Goal: Find specific page/section: Find specific page/section

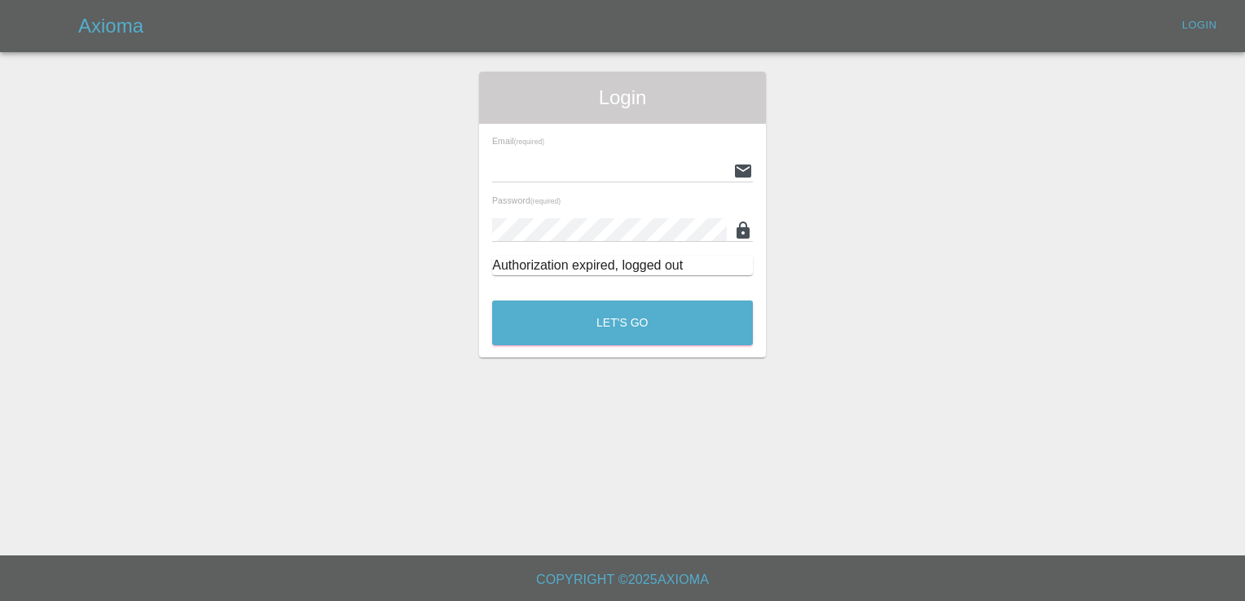
type input "[EMAIL_ADDRESS][DOMAIN_NAME]"
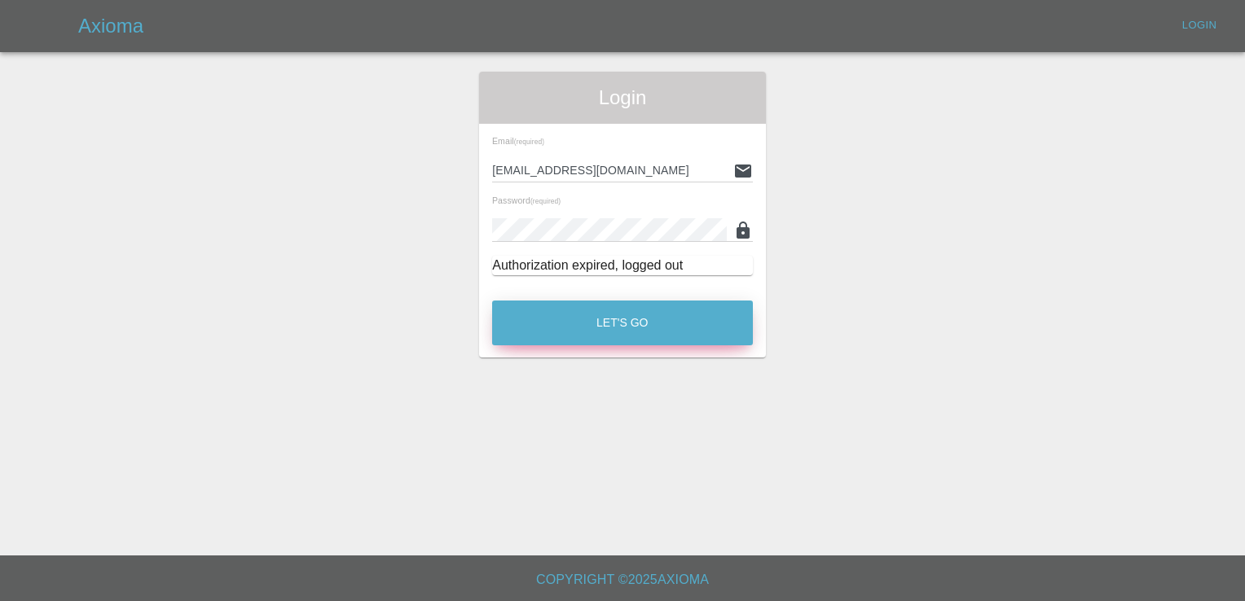
drag, startPoint x: 0, startPoint y: 0, endPoint x: 681, endPoint y: 334, distance: 758.5
click at [681, 334] on button "Let's Go" at bounding box center [622, 323] width 261 height 45
type input "[EMAIL_ADDRESS][DOMAIN_NAME]"
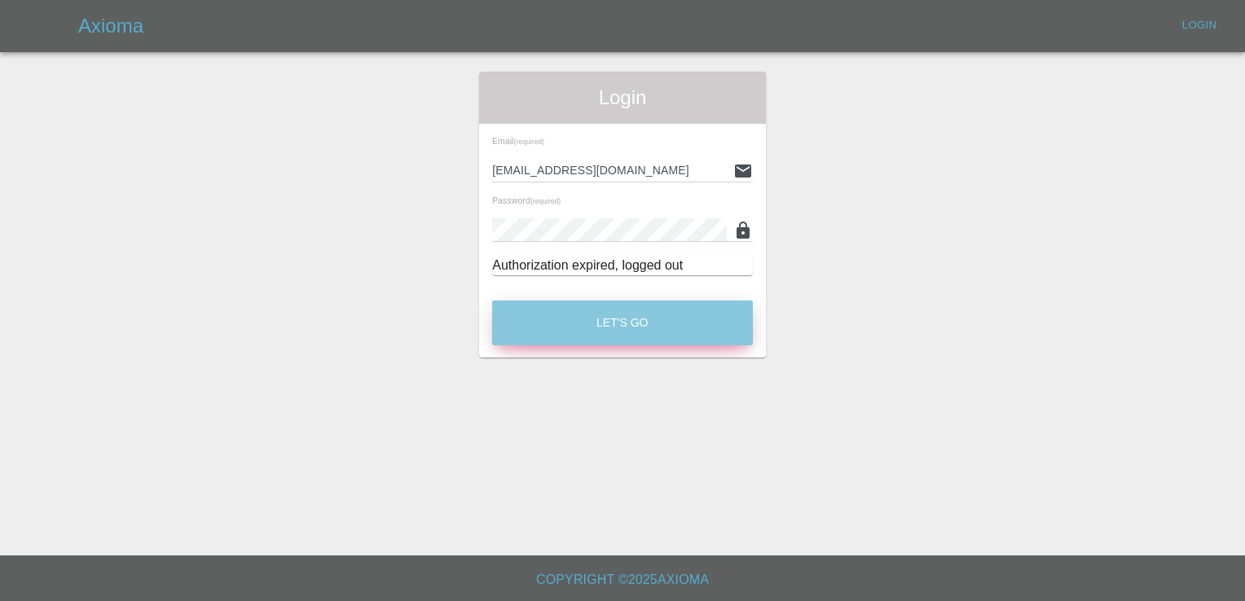
click at [704, 328] on button "Let's Go" at bounding box center [622, 323] width 261 height 45
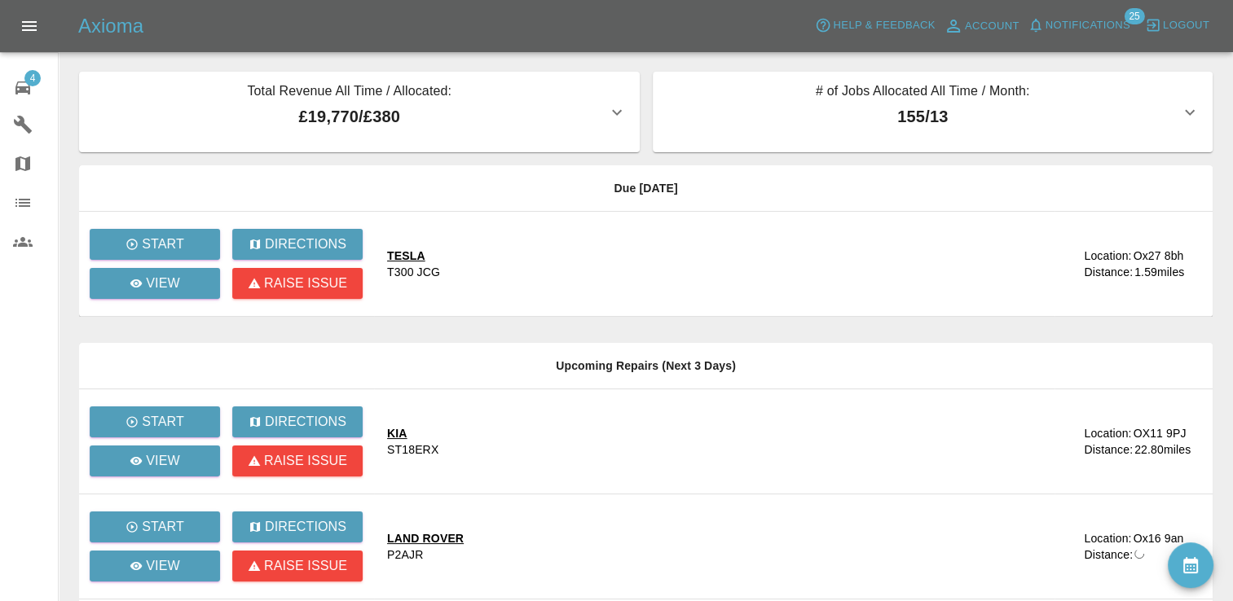
scroll to position [3, 0]
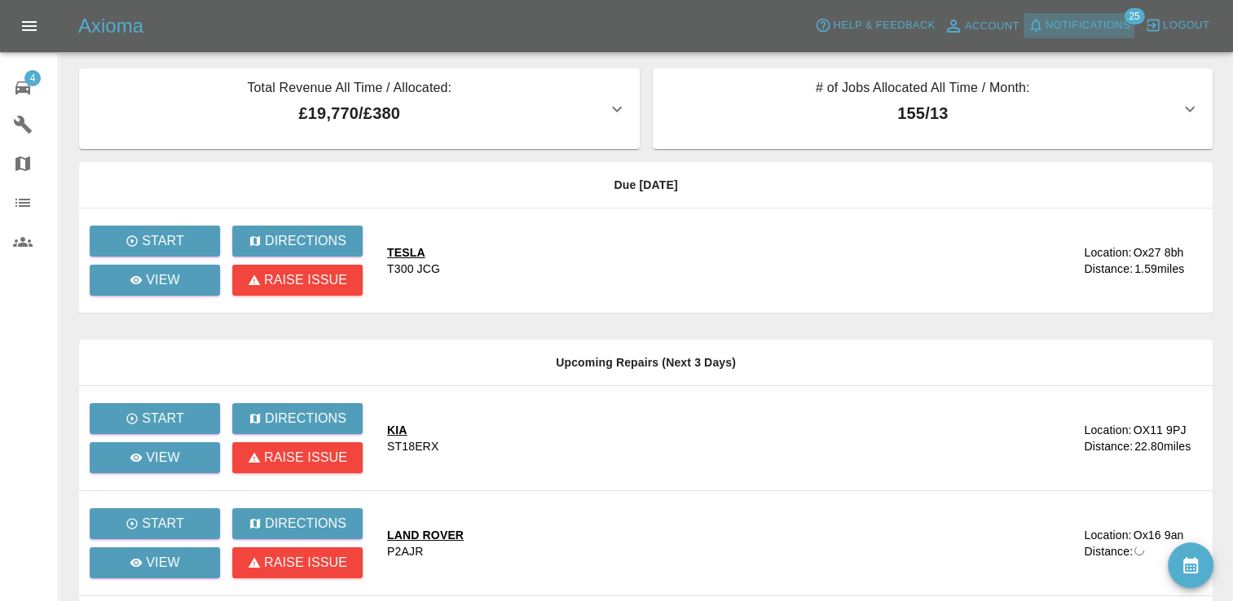
click at [1119, 18] on span "Notifications" at bounding box center [1087, 25] width 85 height 19
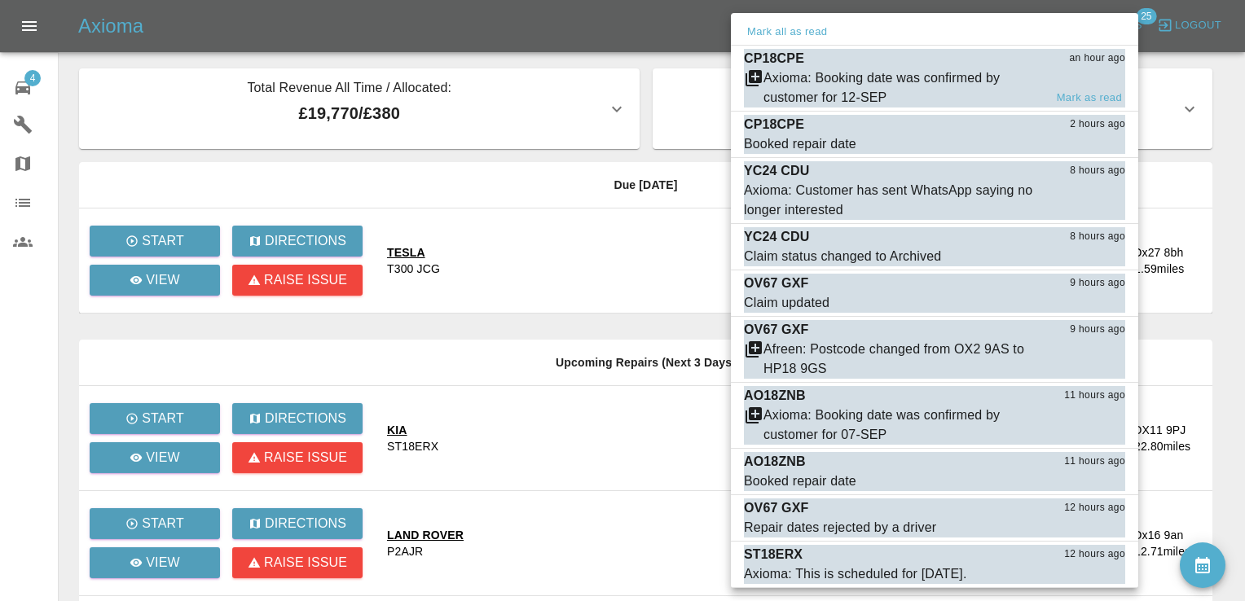
click at [1004, 96] on div "Axioma: Booking date was confirmed by customer for 12-SEP" at bounding box center [903, 87] width 280 height 39
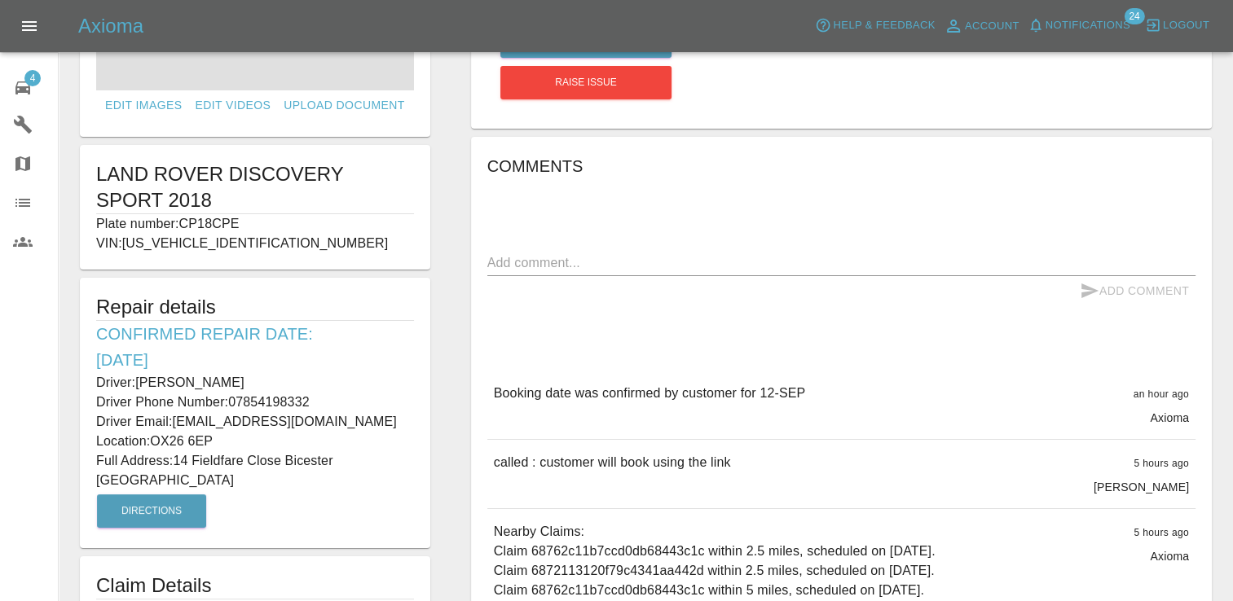
scroll to position [225, 0]
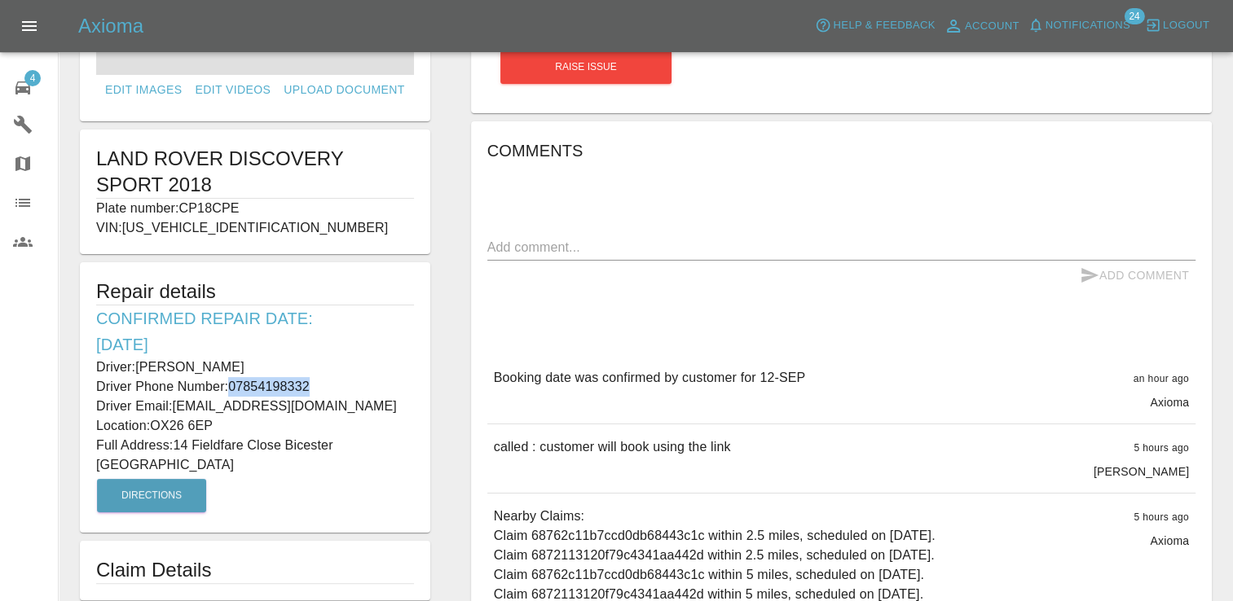
drag, startPoint x: 310, startPoint y: 383, endPoint x: 229, endPoint y: 384, distance: 81.5
click at [229, 384] on p "Driver Phone Number: 07854198332" at bounding box center [255, 387] width 318 height 20
click at [257, 386] on p "Driver Phone Number: 07854198332" at bounding box center [255, 387] width 318 height 20
drag, startPoint x: 228, startPoint y: 385, endPoint x: 310, endPoint y: 387, distance: 81.5
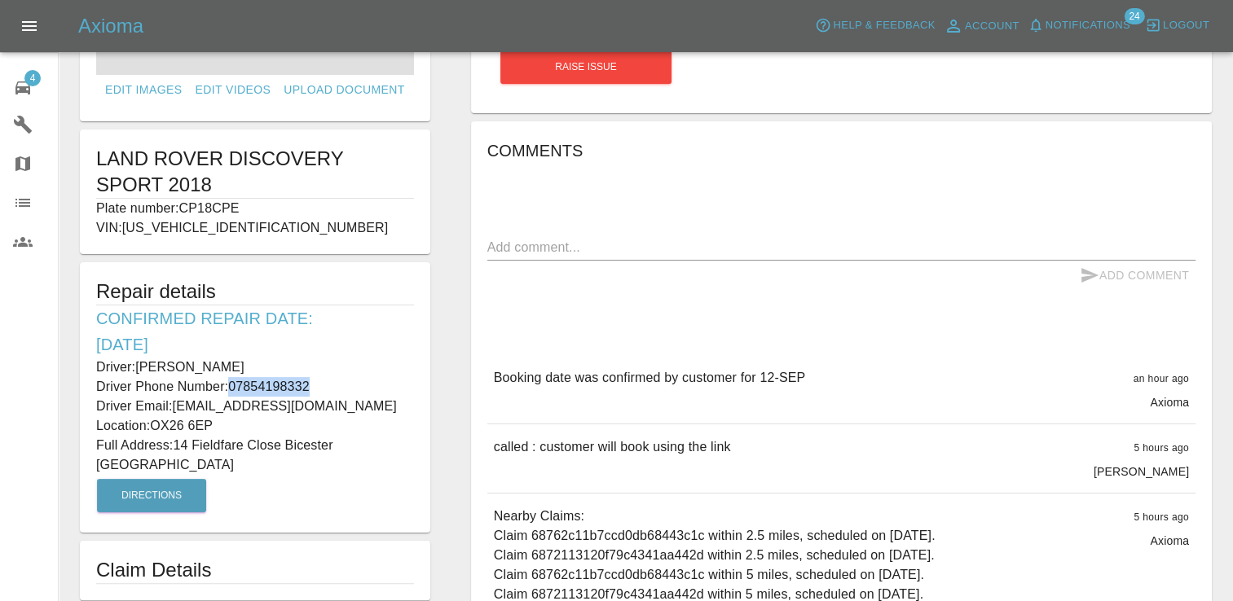
click at [310, 387] on p "Driver Phone Number: 07854198332" at bounding box center [255, 387] width 318 height 20
copy p "07854198332"
drag, startPoint x: 179, startPoint y: 442, endPoint x: 204, endPoint y: 444, distance: 25.4
click at [204, 444] on p "Full Address: 14 Fieldfare Close Bicester Oxfordshire" at bounding box center [255, 455] width 318 height 39
drag, startPoint x: 204, startPoint y: 444, endPoint x: 173, endPoint y: 442, distance: 31.9
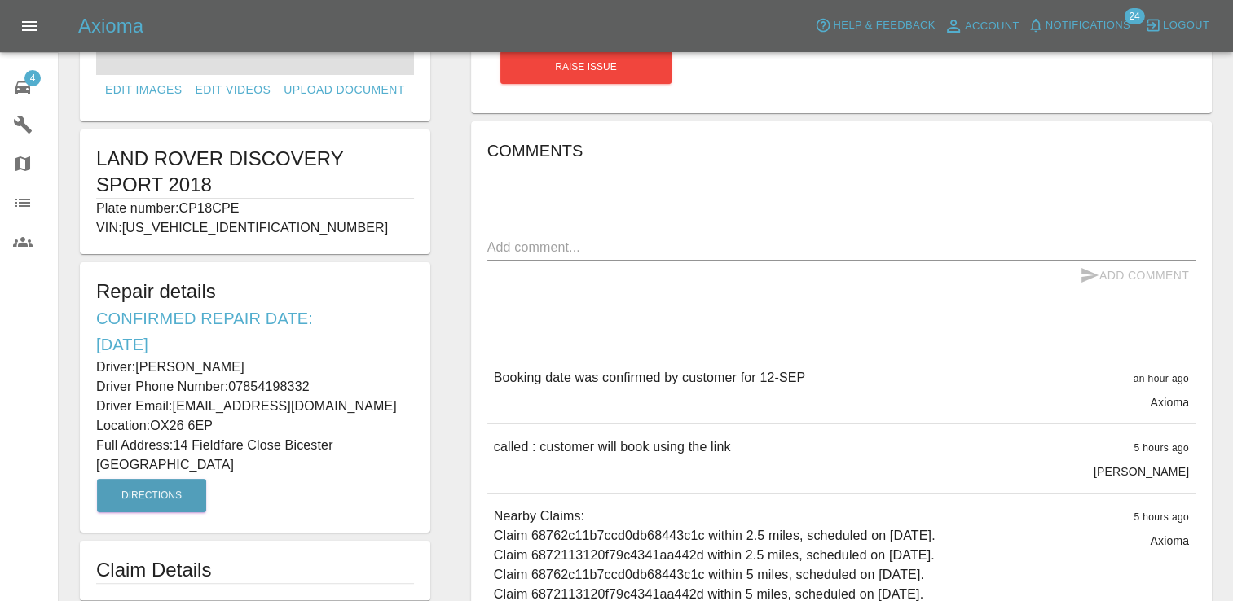
click at [173, 442] on p "Full Address: 14 Fieldfare Close Bicester Oxfordshire" at bounding box center [255, 455] width 318 height 39
drag, startPoint x: 176, startPoint y: 443, endPoint x: 282, endPoint y: 449, distance: 106.1
click at [282, 449] on p "Full Address: 14 Fieldfare Close Bicester Oxfordshire" at bounding box center [255, 455] width 318 height 39
copy p "14 Fieldfare Close"
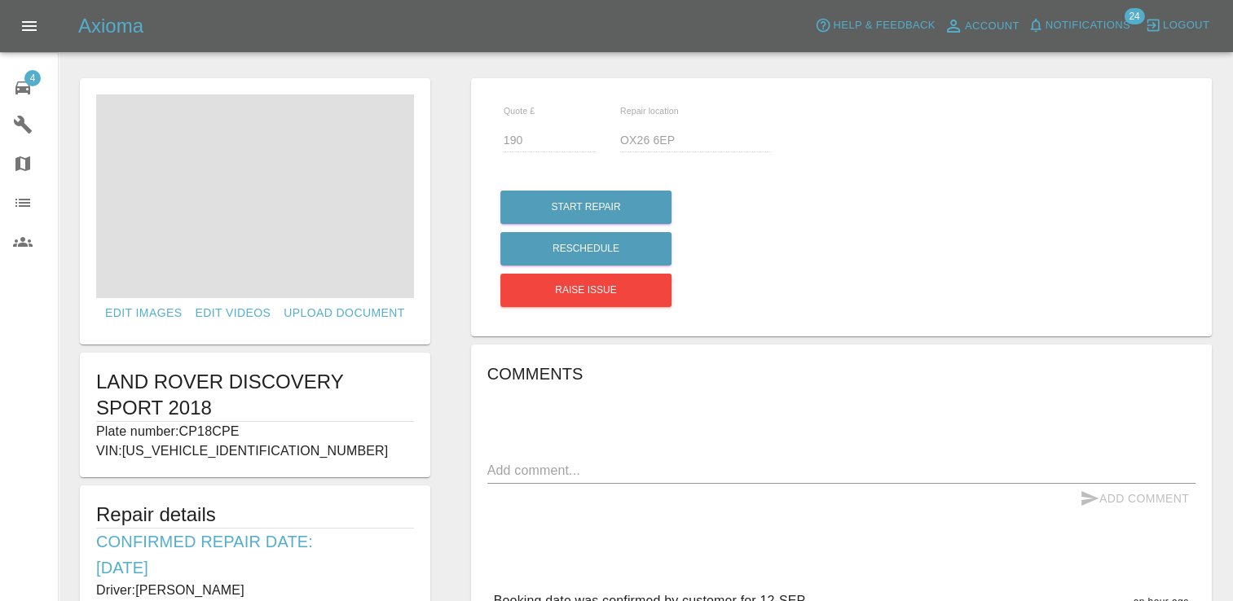
scroll to position [0, 0]
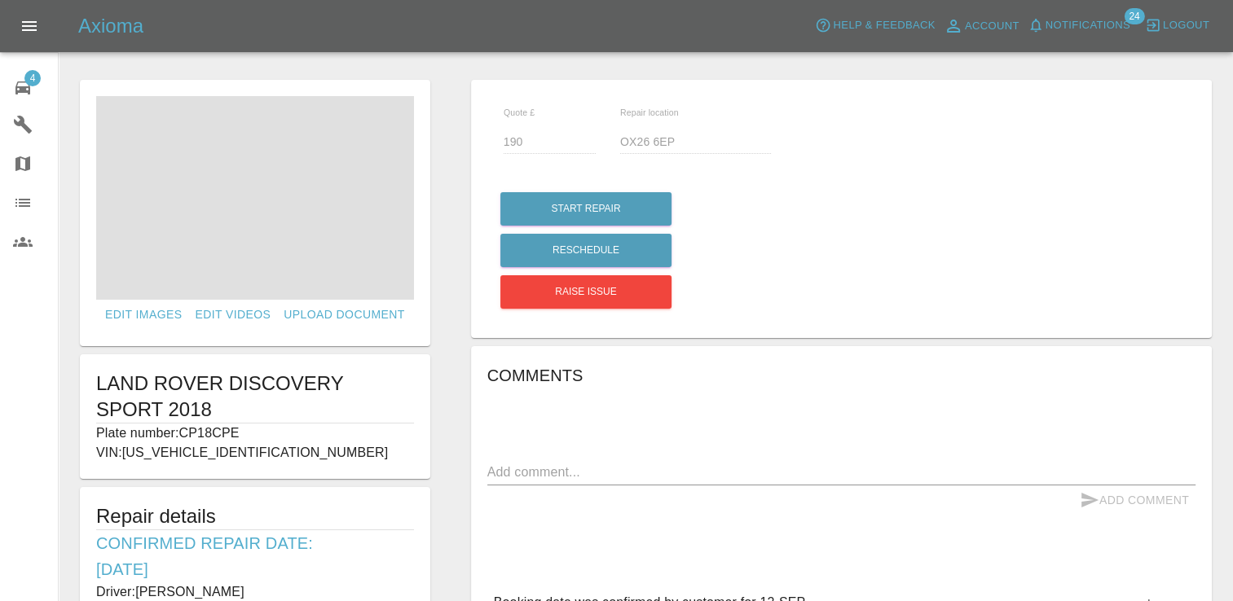
click at [186, 156] on span at bounding box center [255, 198] width 318 height 204
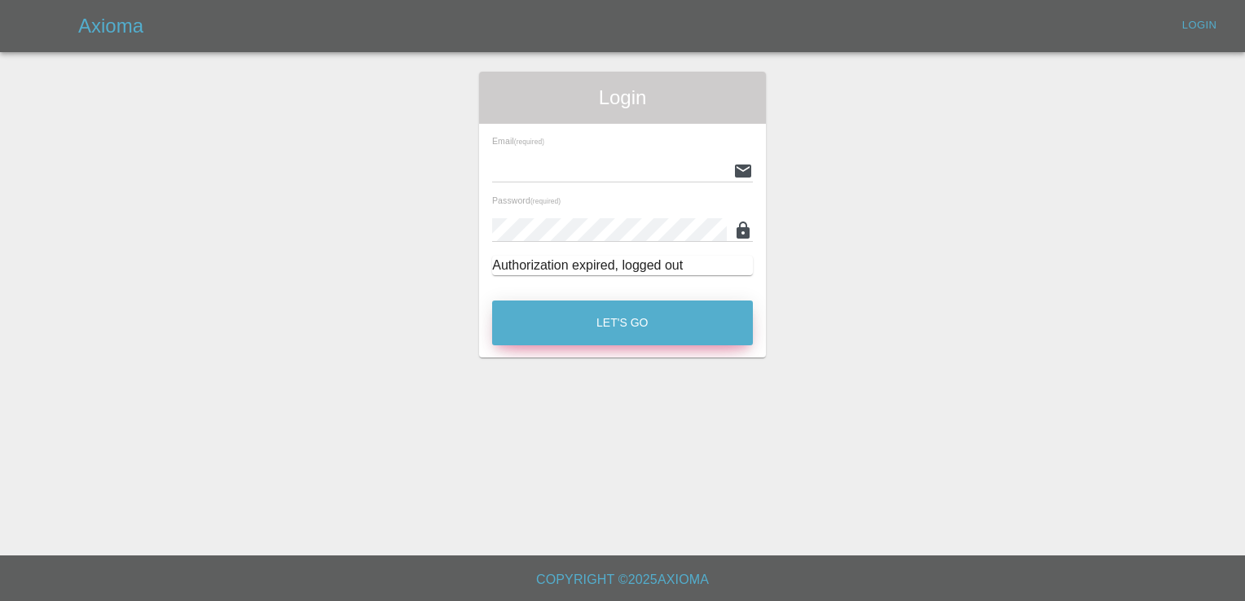
type input "[EMAIL_ADDRESS][DOMAIN_NAME]"
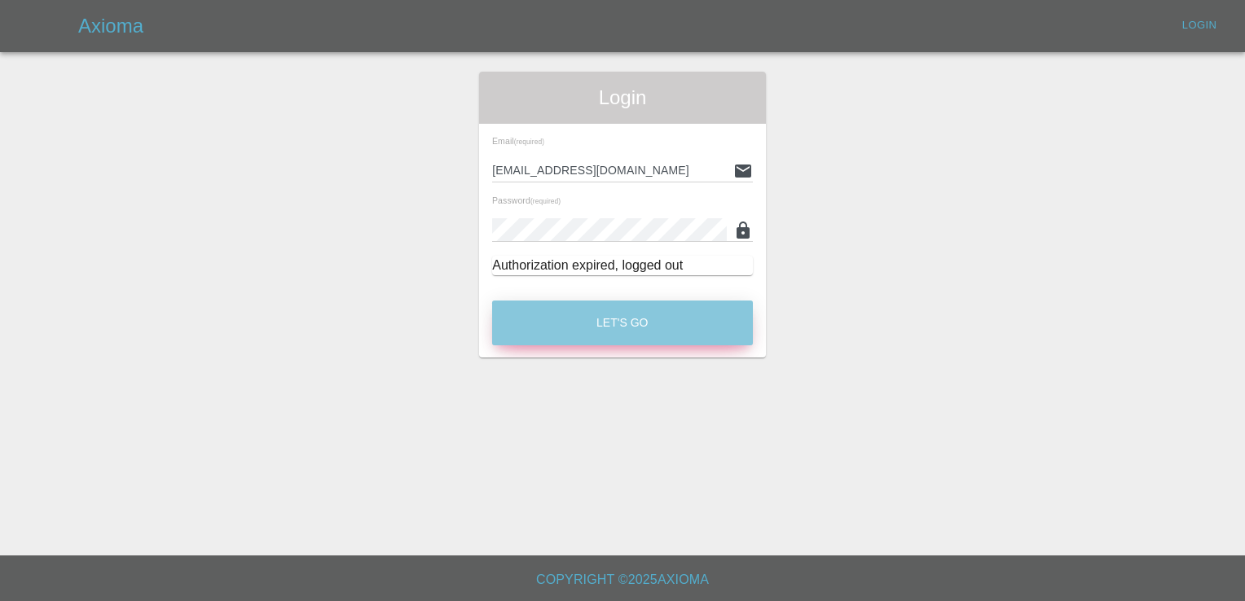
click at [618, 314] on button "Let's Go" at bounding box center [622, 323] width 261 height 45
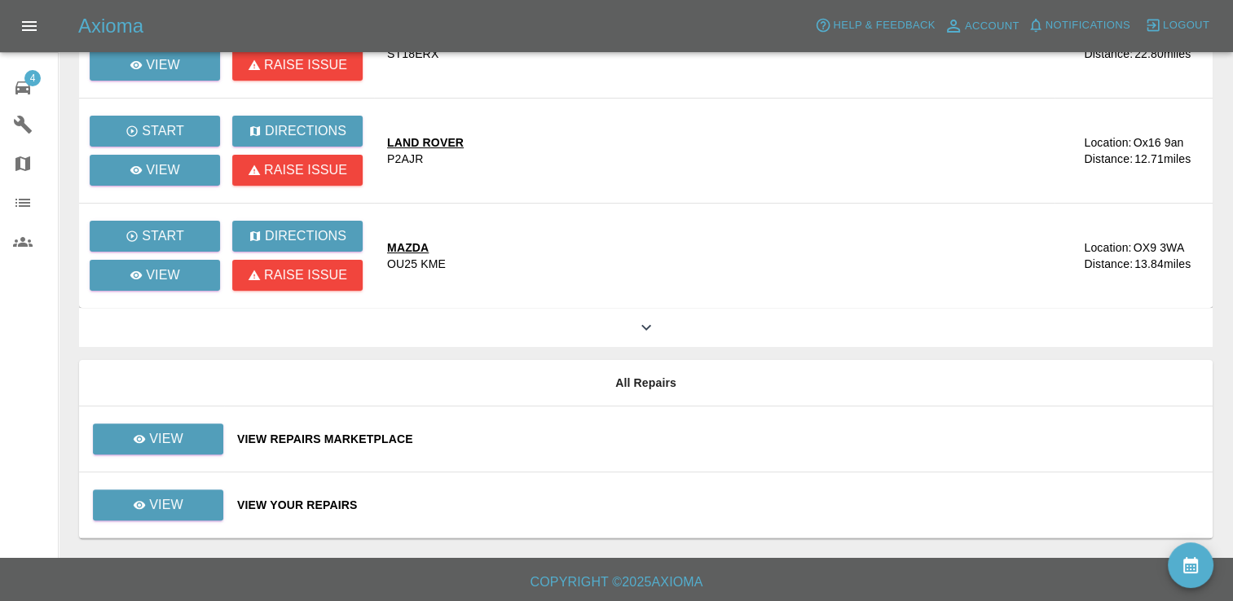
scroll to position [398, 0]
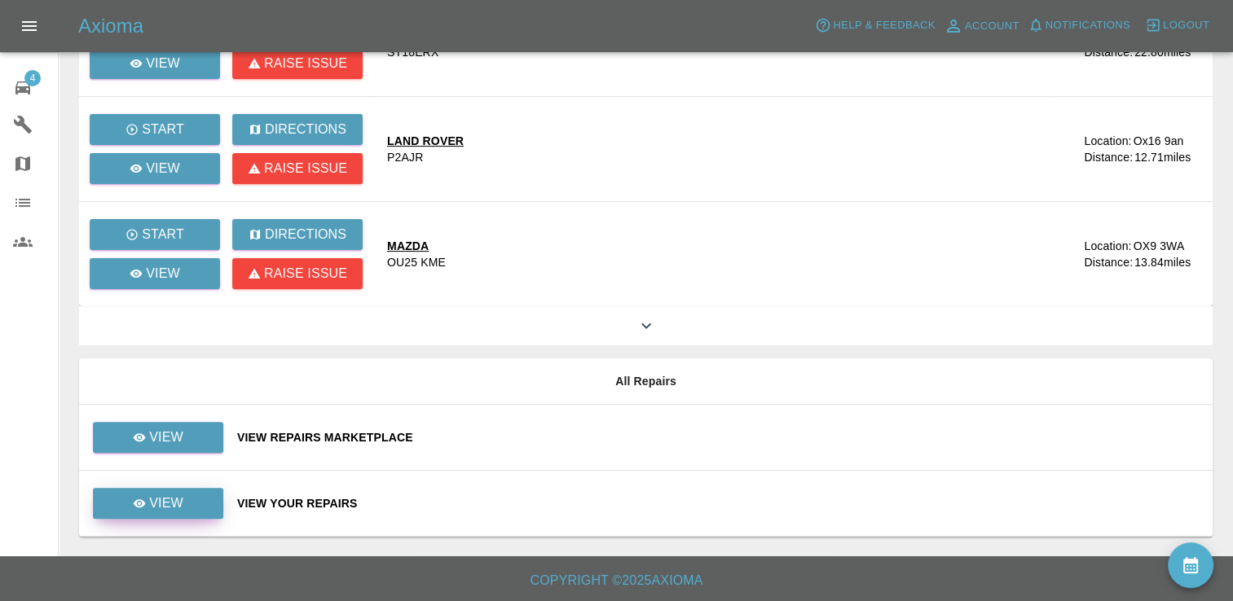
click at [196, 501] on link "View" at bounding box center [158, 503] width 130 height 31
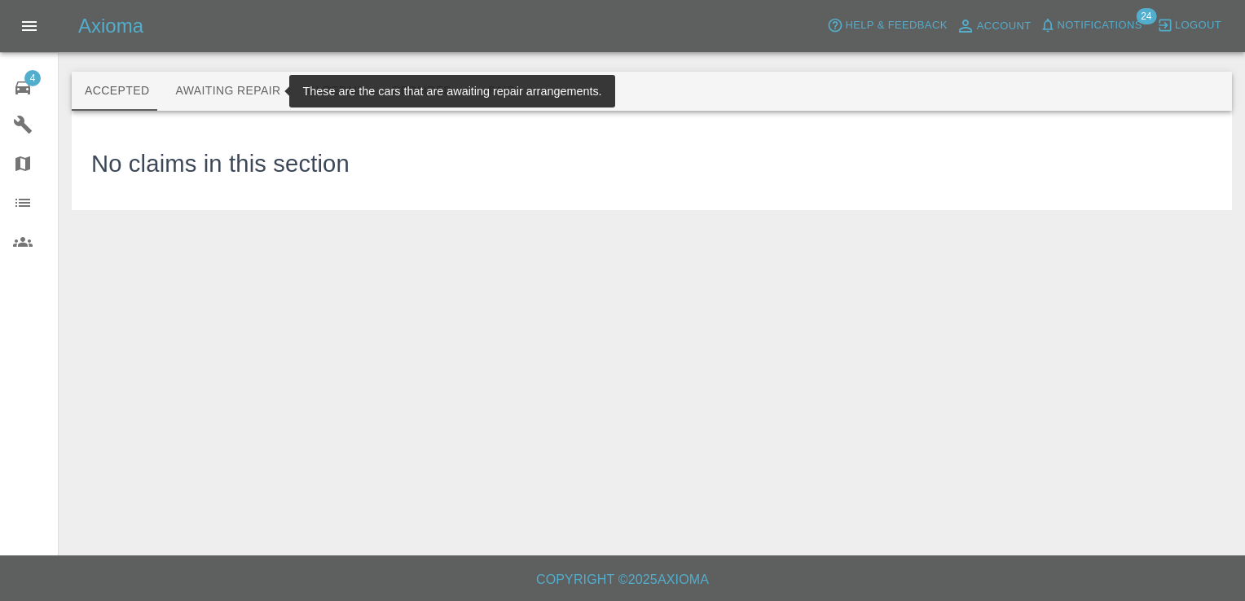
click at [263, 91] on button "Awaiting Repair" at bounding box center [227, 91] width 131 height 39
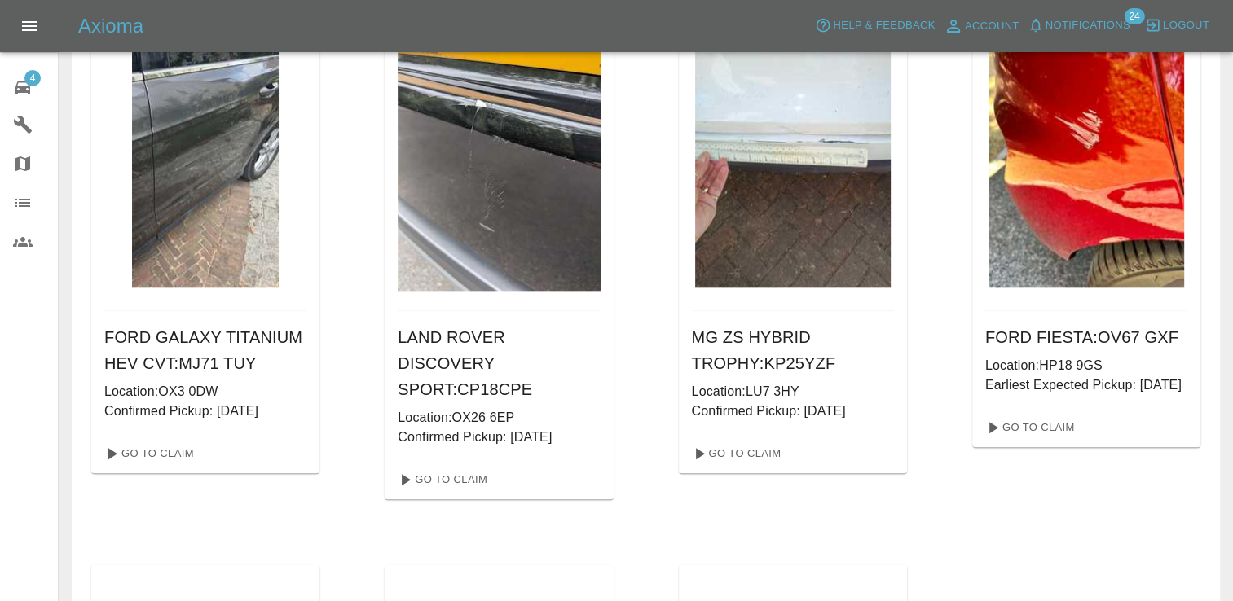
scroll to position [1688, 0]
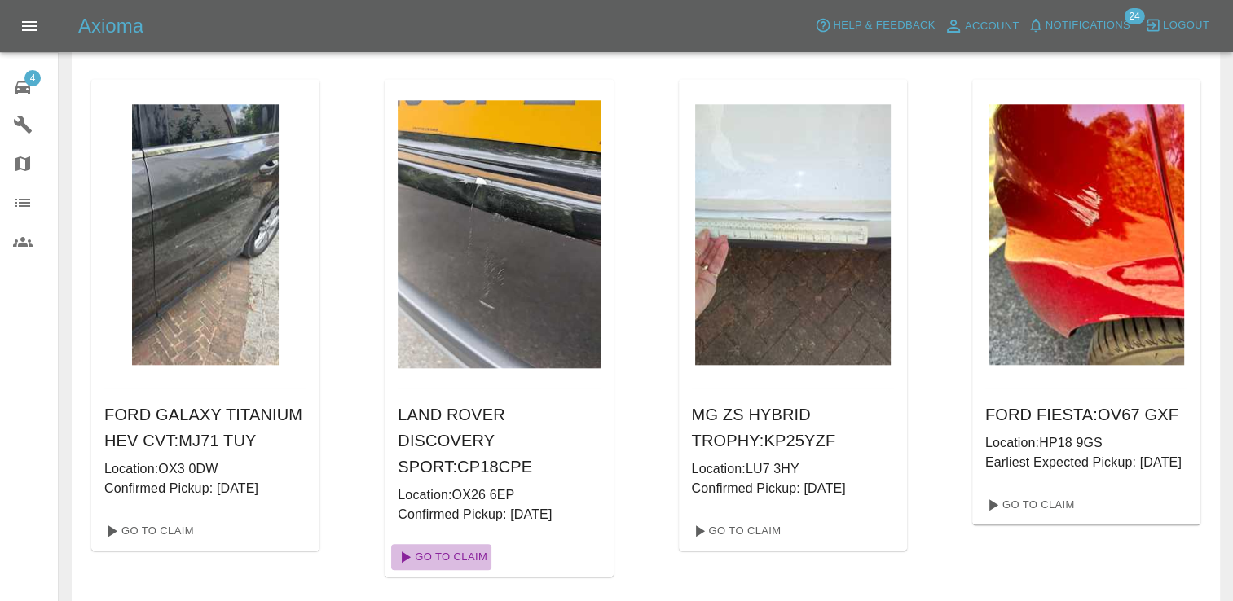
click at [446, 544] on link "Go To Claim" at bounding box center [441, 557] width 100 height 26
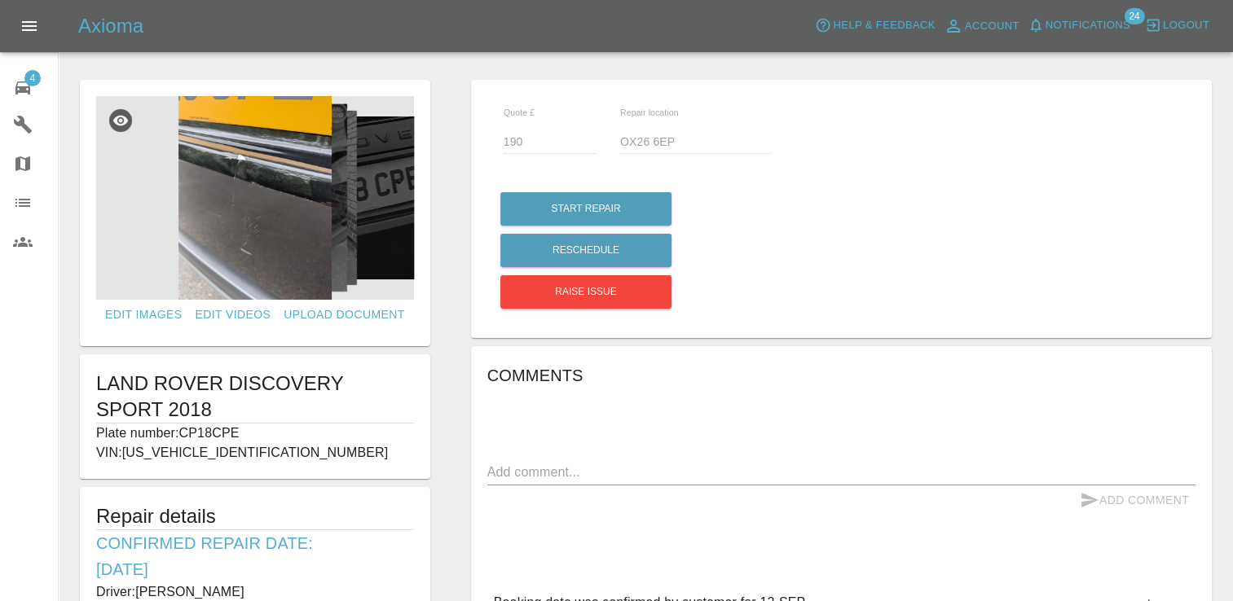
click at [343, 169] on img at bounding box center [255, 198] width 318 height 204
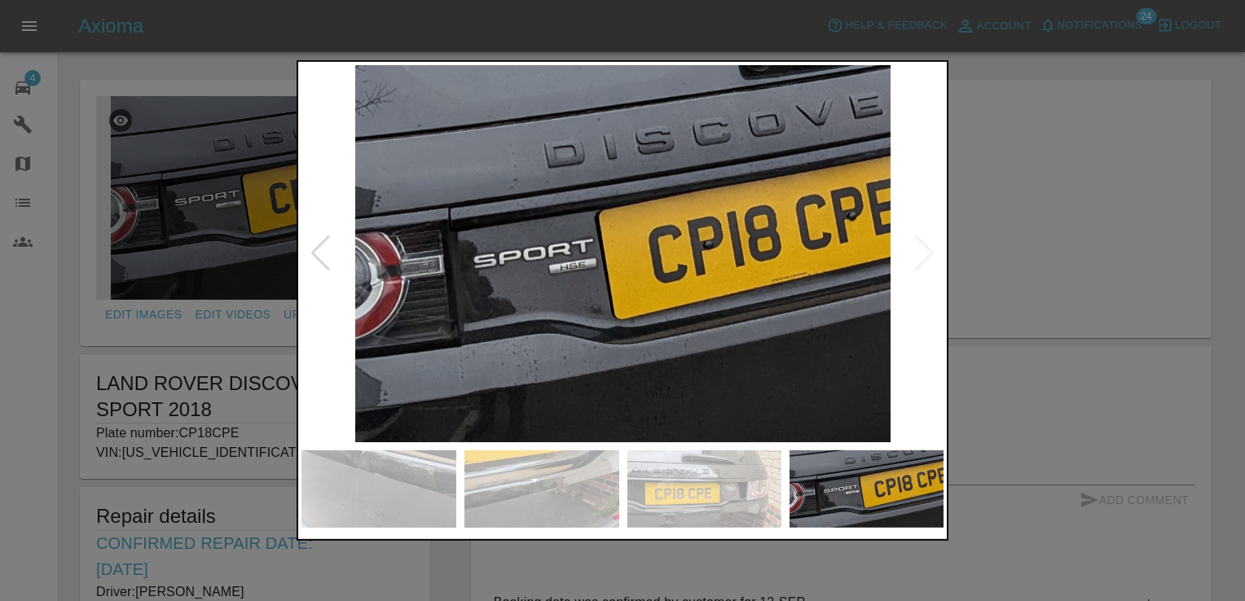
click at [1108, 460] on div at bounding box center [622, 300] width 1245 height 601
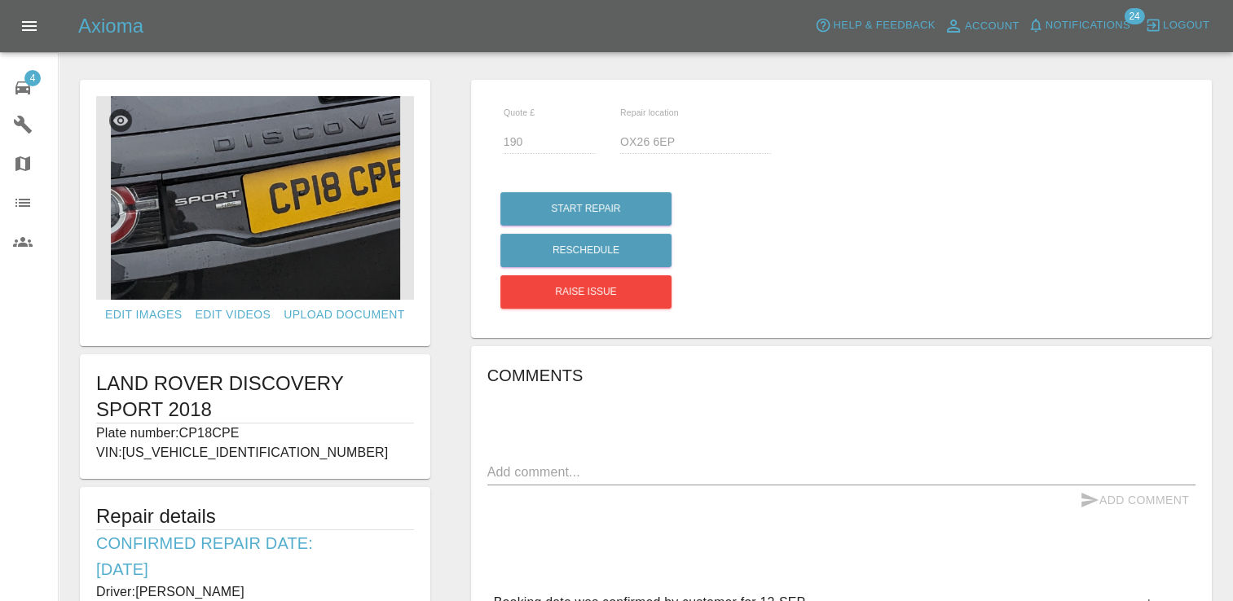
click at [264, 142] on img at bounding box center [255, 198] width 318 height 204
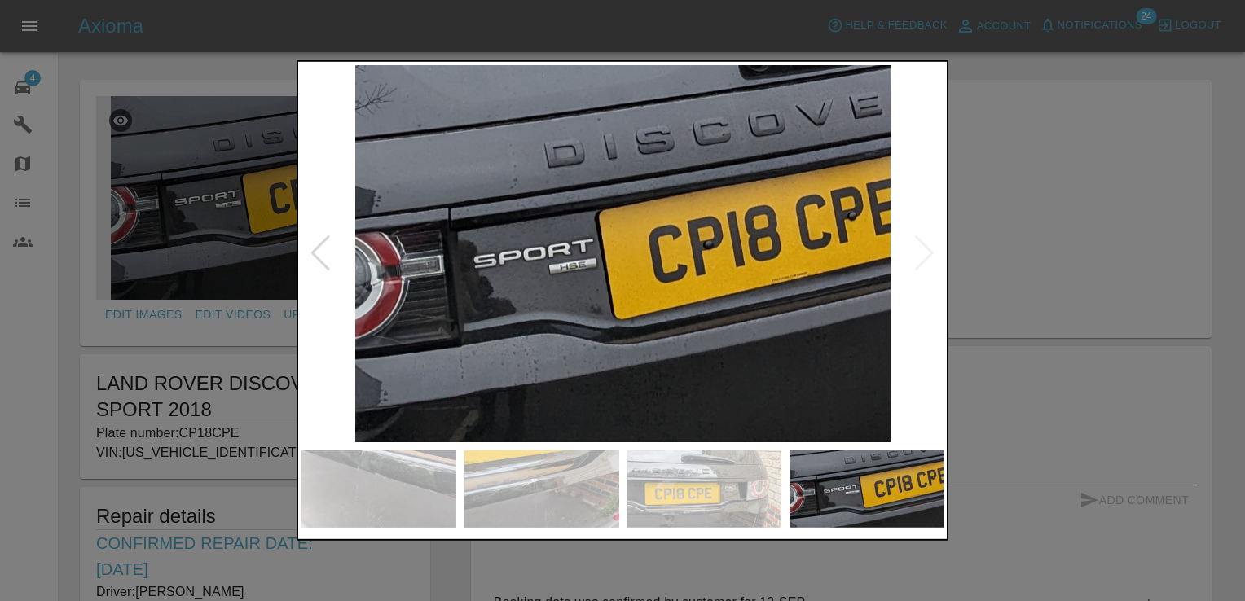
click at [1137, 212] on div at bounding box center [622, 300] width 1245 height 601
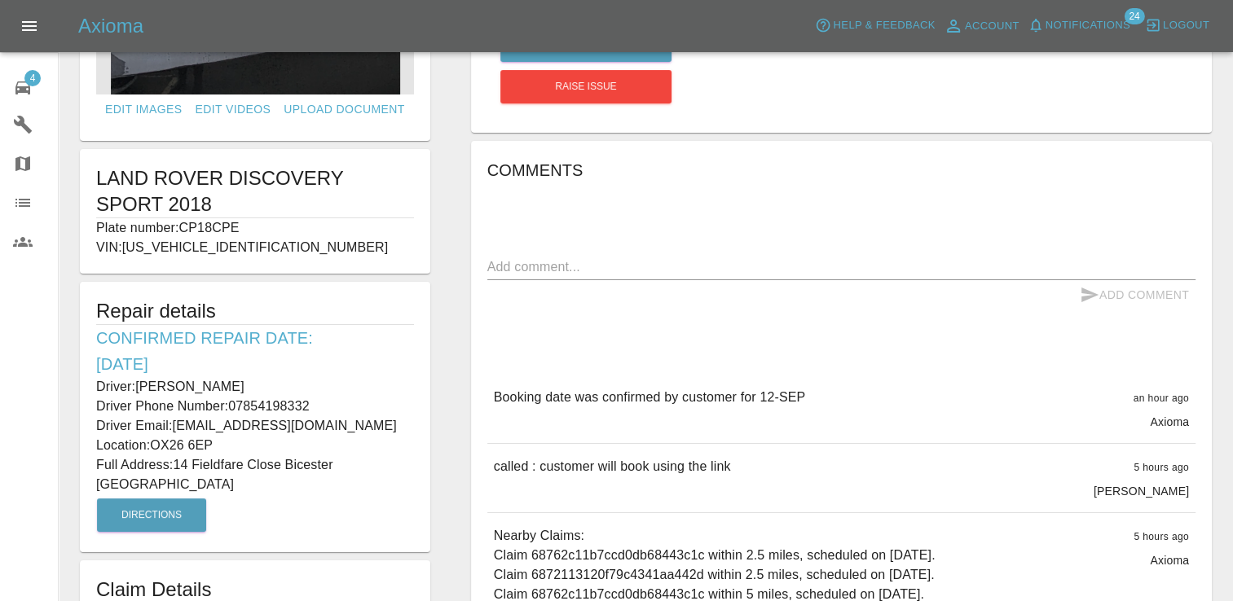
scroll to position [244, 0]
